Goal: Transaction & Acquisition: Book appointment/travel/reservation

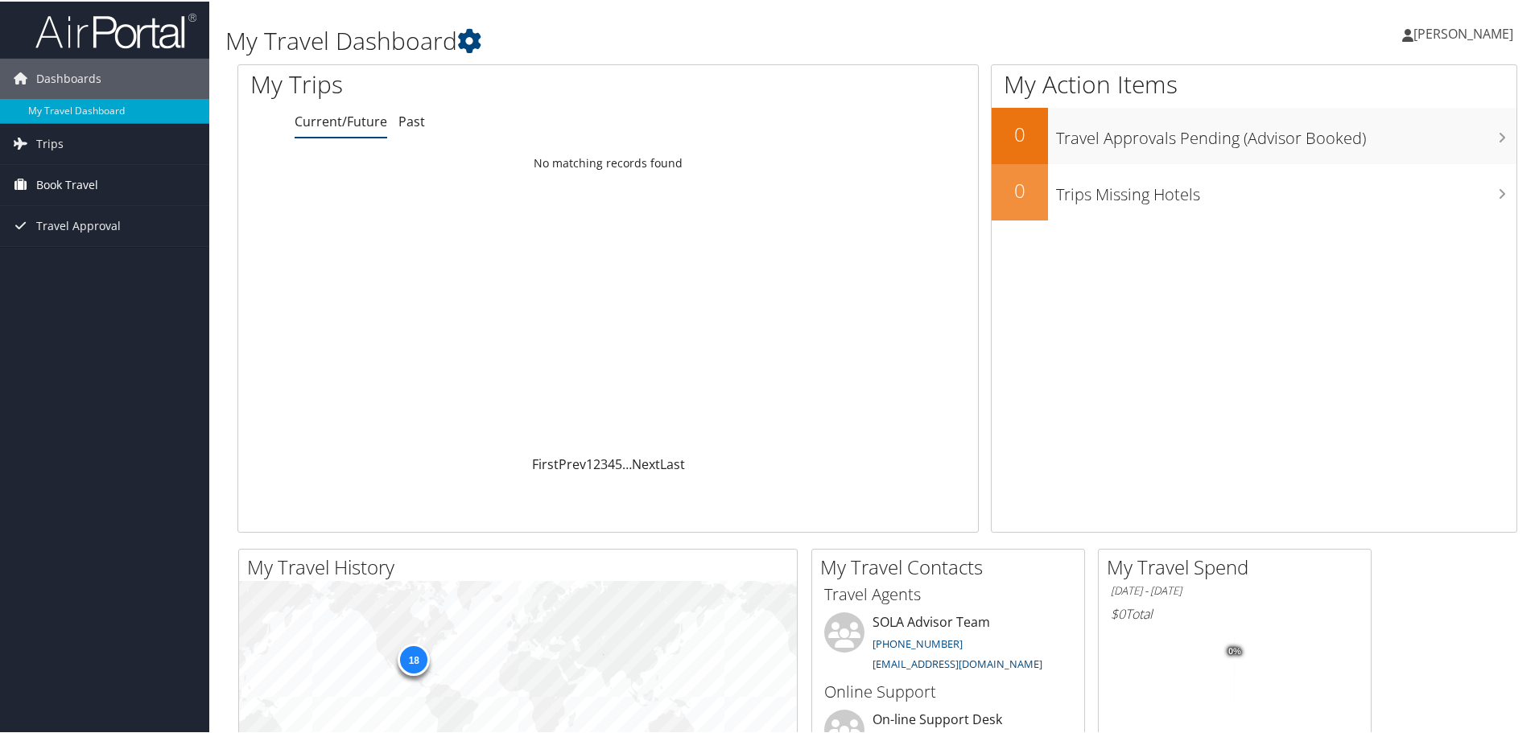
click at [63, 189] on span "Book Travel" at bounding box center [67, 183] width 62 height 40
click at [78, 241] on link "Book/Manage Online Trips" at bounding box center [104, 240] width 209 height 24
